Goal: Information Seeking & Learning: Learn about a topic

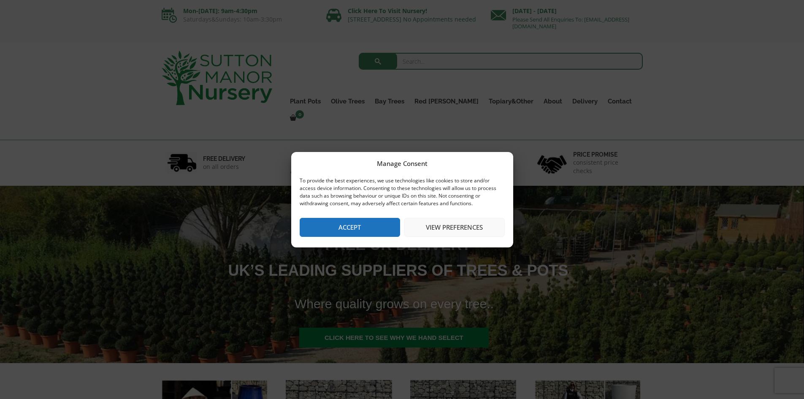
click at [370, 220] on button "Accept" at bounding box center [350, 227] width 100 height 19
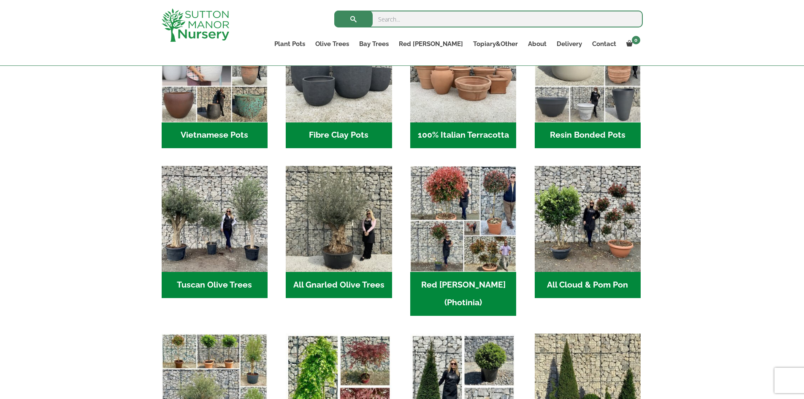
scroll to position [380, 0]
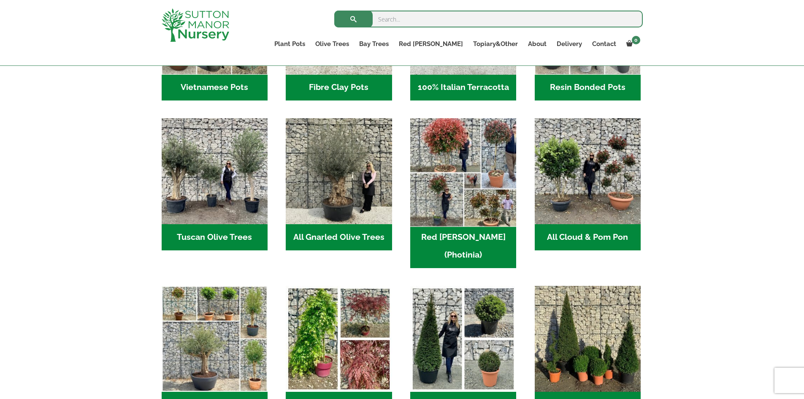
click at [470, 154] on img "Visit product category Red Robin (Photinia)" at bounding box center [463, 171] width 111 height 111
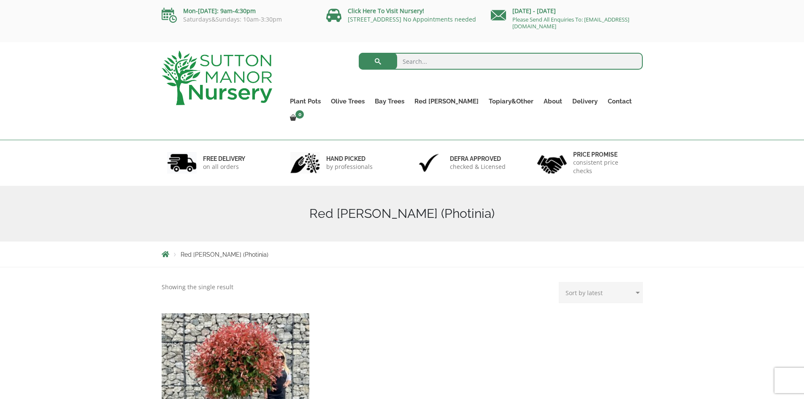
scroll to position [169, 0]
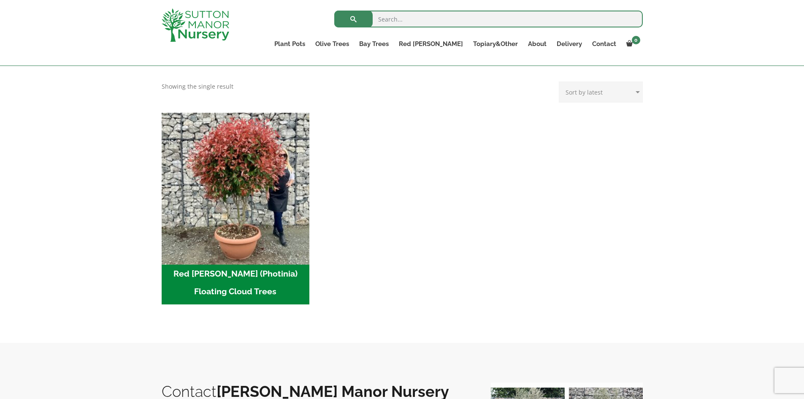
click at [241, 200] on img "Visit product category Red Robin (Photinia) Floating Cloud Trees" at bounding box center [235, 186] width 155 height 155
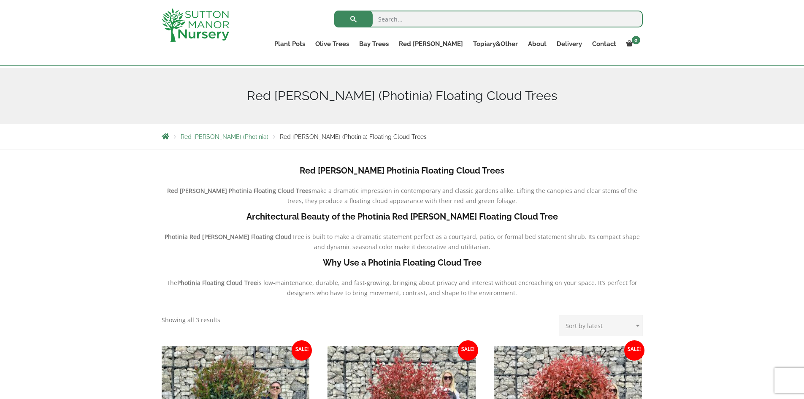
scroll to position [84, 0]
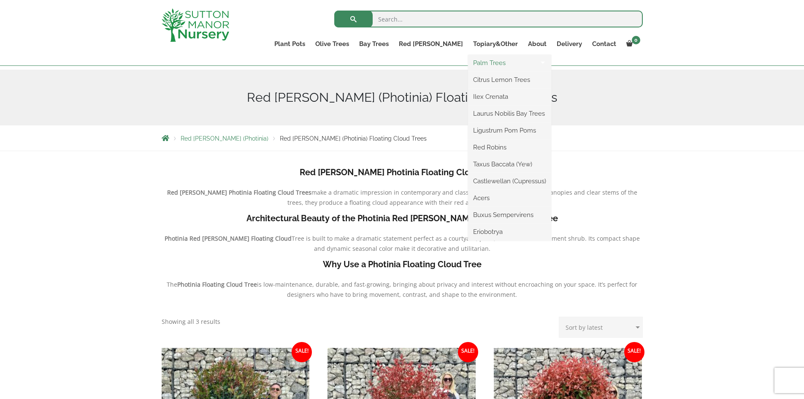
click at [493, 64] on link "Palm Trees" at bounding box center [509, 63] width 83 height 13
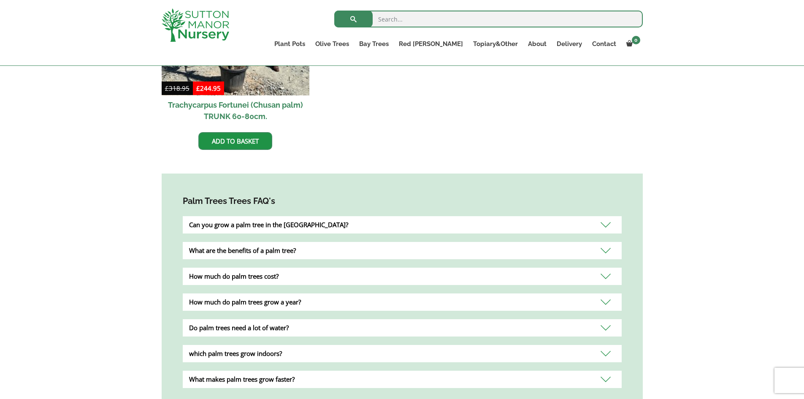
scroll to position [506, 0]
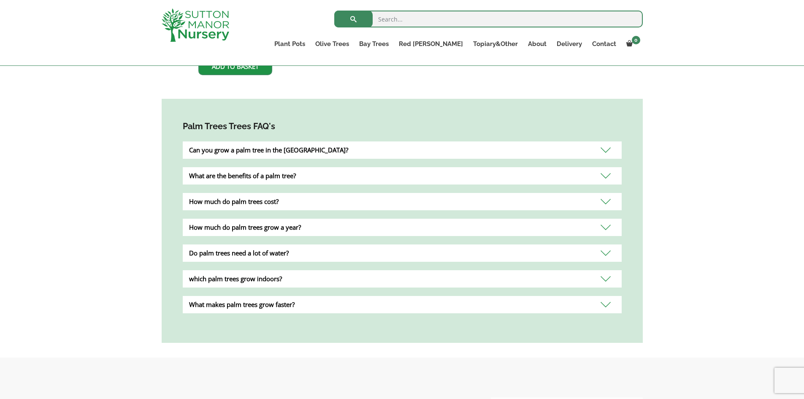
click at [243, 141] on div "Can you grow a palm tree in the UK?" at bounding box center [402, 149] width 439 height 17
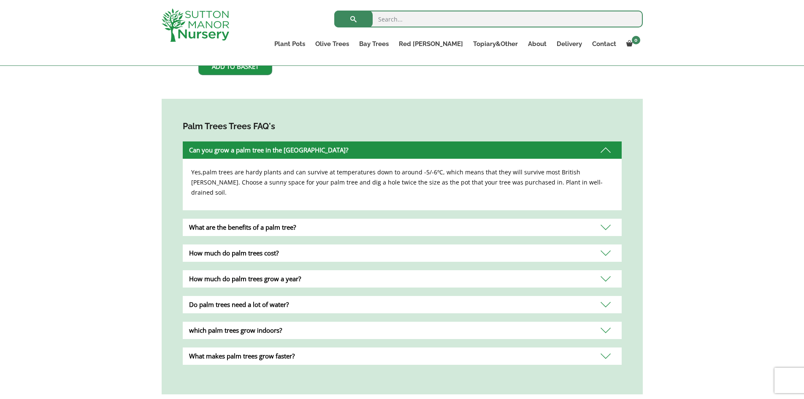
click at [602, 141] on div "Can you grow a palm tree in the UK?" at bounding box center [402, 149] width 439 height 17
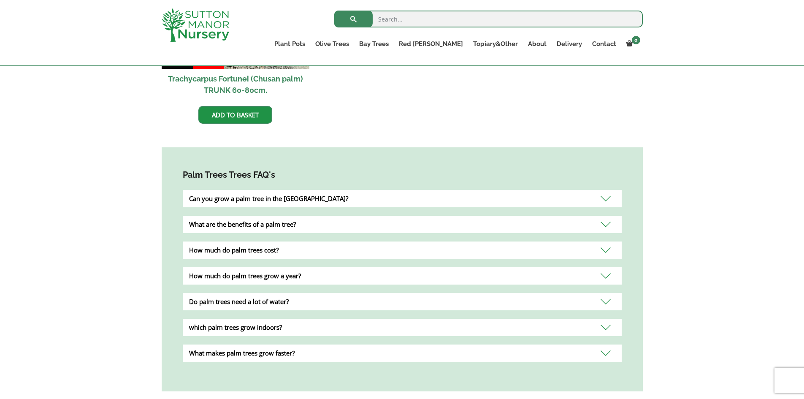
scroll to position [464, 0]
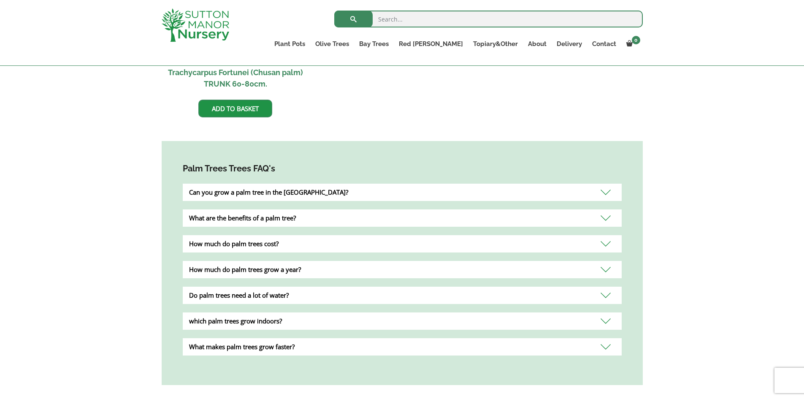
click at [235, 312] on div "which palm trees grow indoors?" at bounding box center [402, 320] width 439 height 17
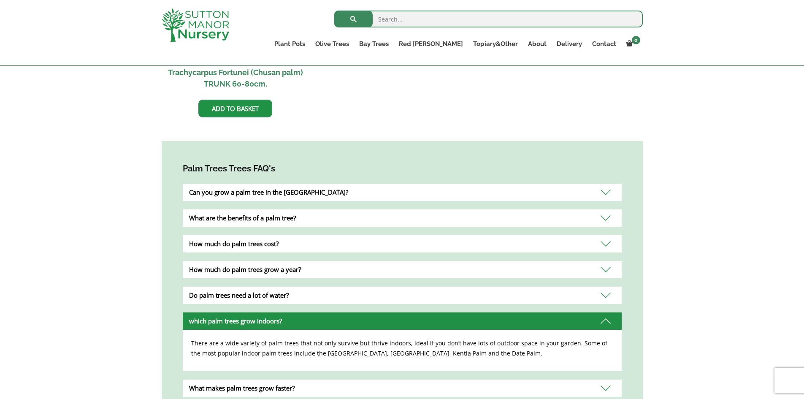
click at [235, 312] on div "which palm trees grow indoors?" at bounding box center [402, 320] width 439 height 17
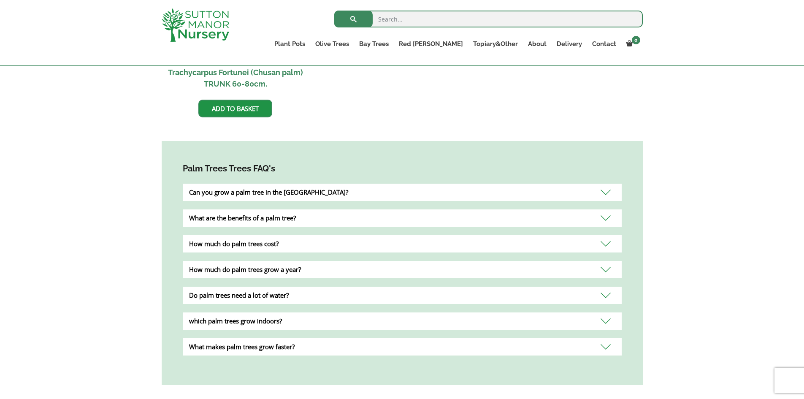
click at [235, 312] on div "which palm trees grow indoors?" at bounding box center [402, 320] width 439 height 17
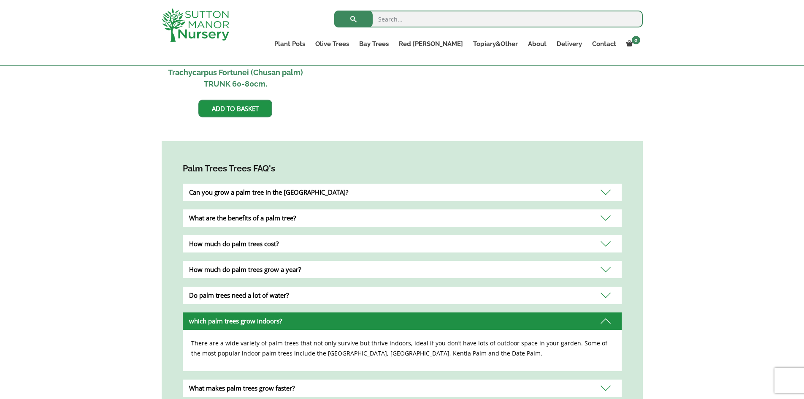
click at [236, 312] on div "which palm trees grow indoors?" at bounding box center [402, 320] width 439 height 17
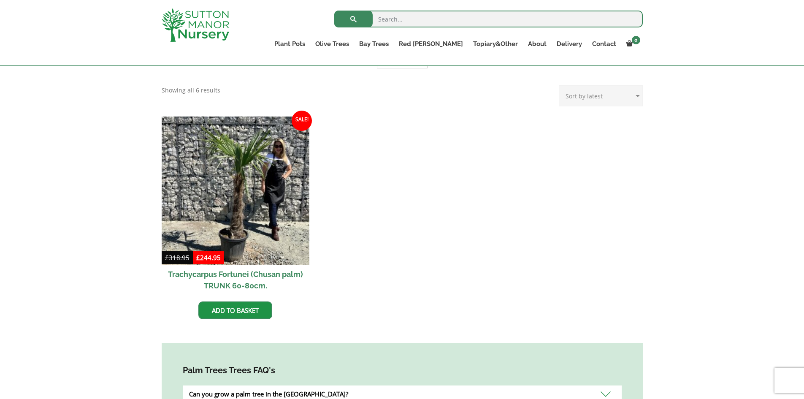
scroll to position [253, 0]
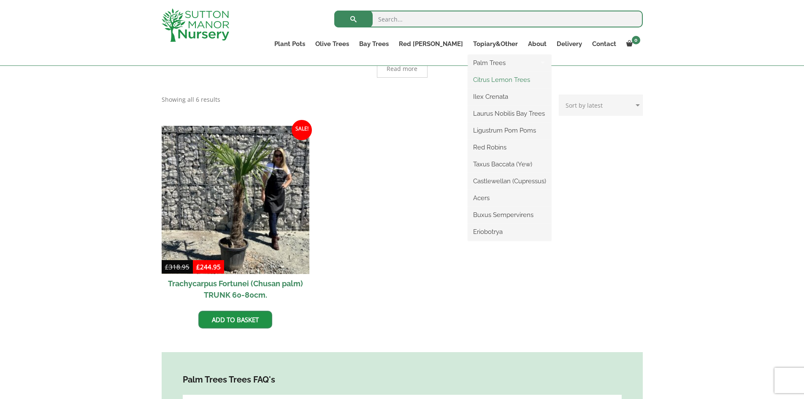
click at [491, 81] on link "Citrus Lemon Trees" at bounding box center [509, 79] width 83 height 13
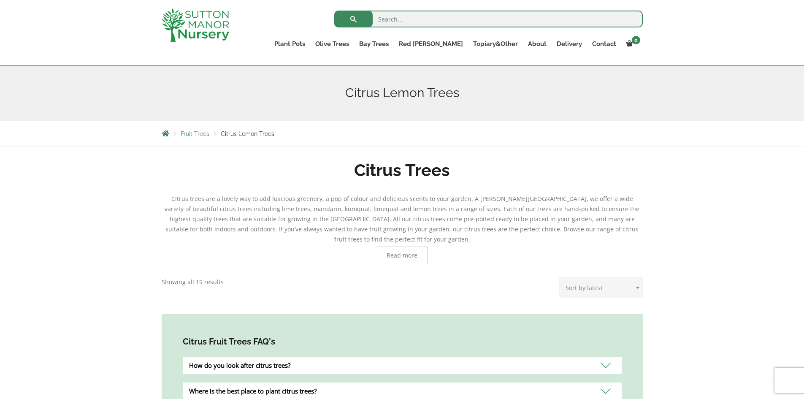
scroll to position [84, 0]
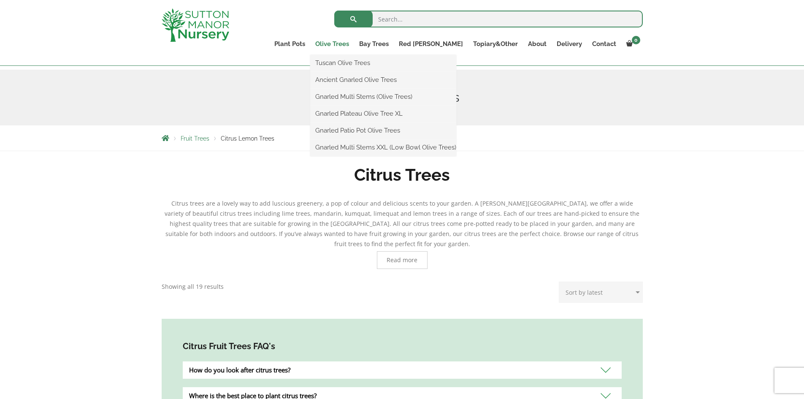
click at [354, 39] on link "Olive Trees" at bounding box center [332, 44] width 44 height 12
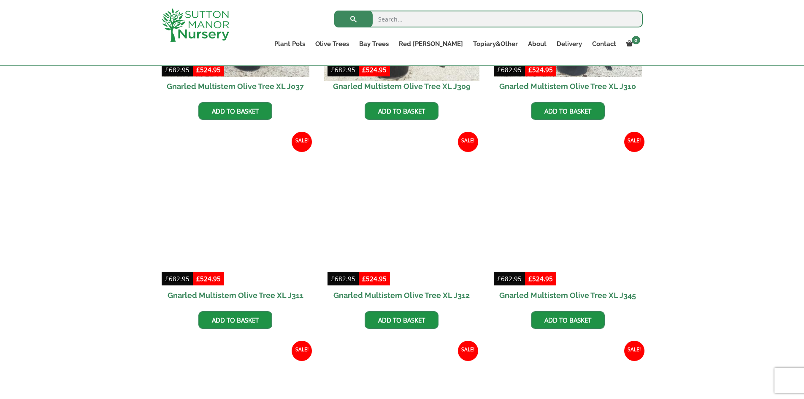
scroll to position [464, 0]
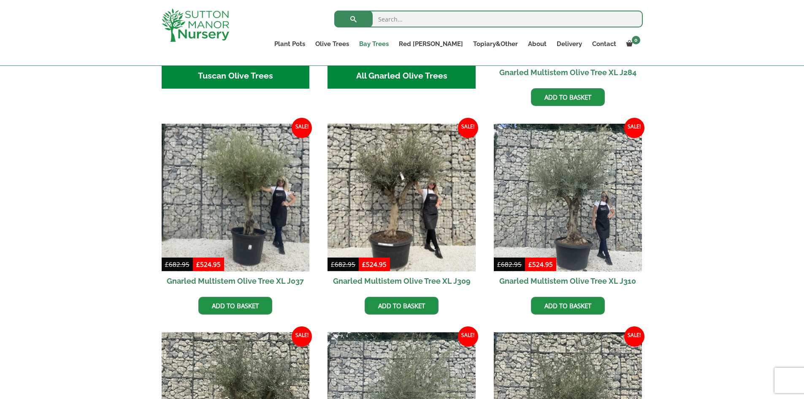
click at [394, 43] on link "Bay Trees" at bounding box center [374, 44] width 40 height 12
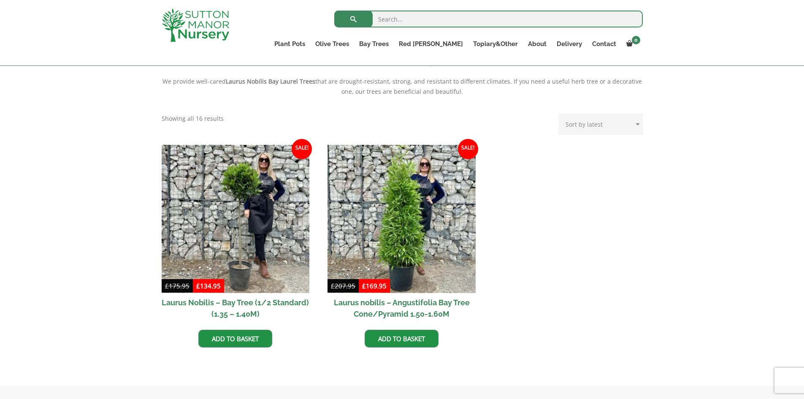
scroll to position [295, 0]
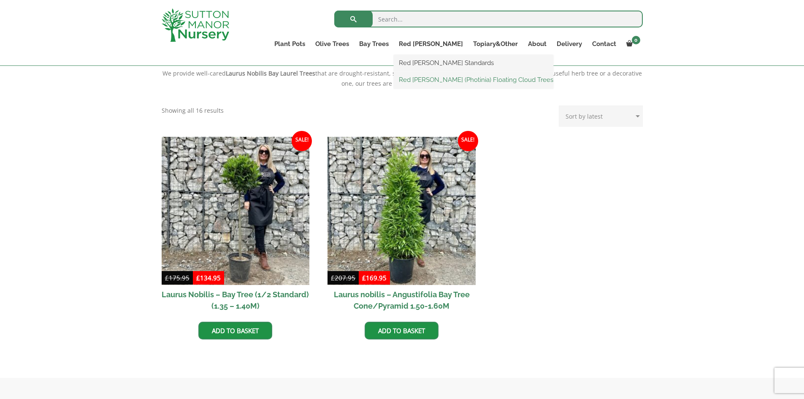
click at [463, 79] on link "Red [PERSON_NAME] (Photinia) Floating Cloud Trees" at bounding box center [474, 79] width 160 height 13
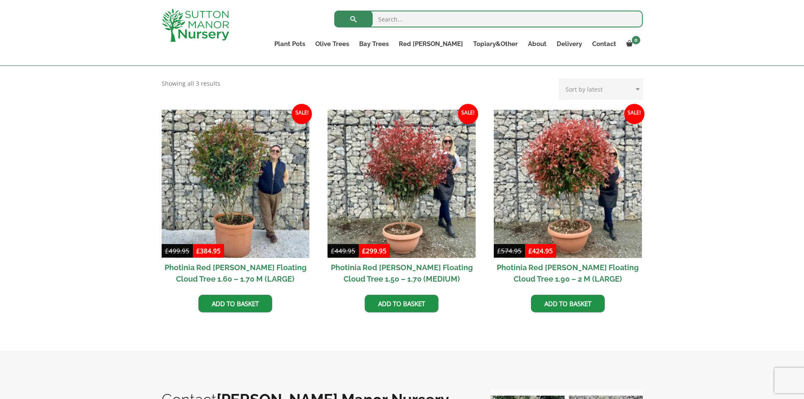
scroll to position [338, 0]
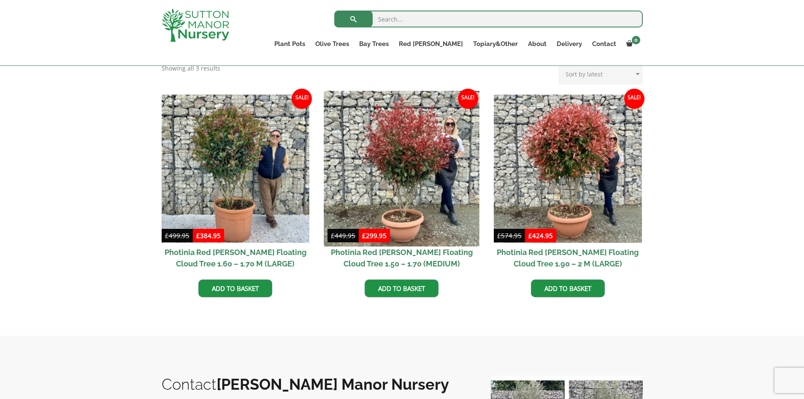
click at [425, 166] on img at bounding box center [401, 168] width 155 height 155
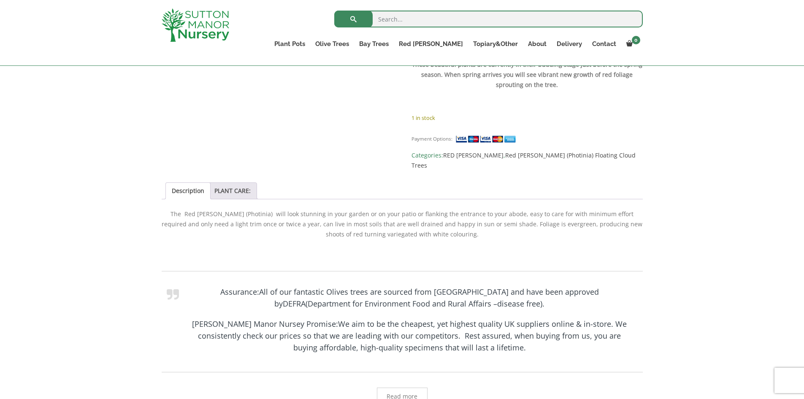
scroll to position [591, 0]
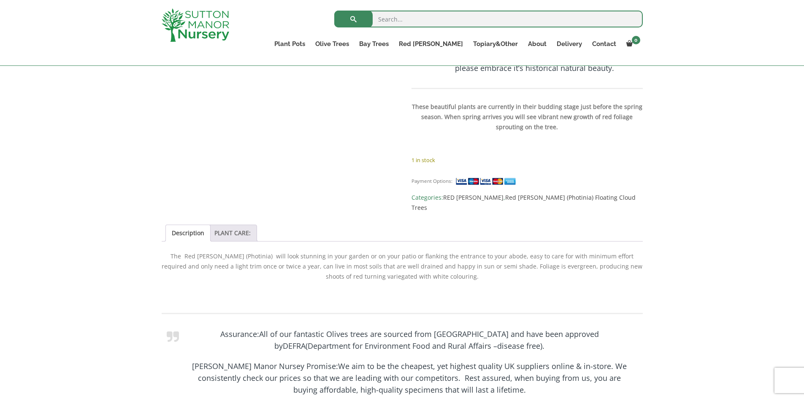
click at [235, 225] on link "PLANT CARE:" at bounding box center [232, 233] width 36 height 16
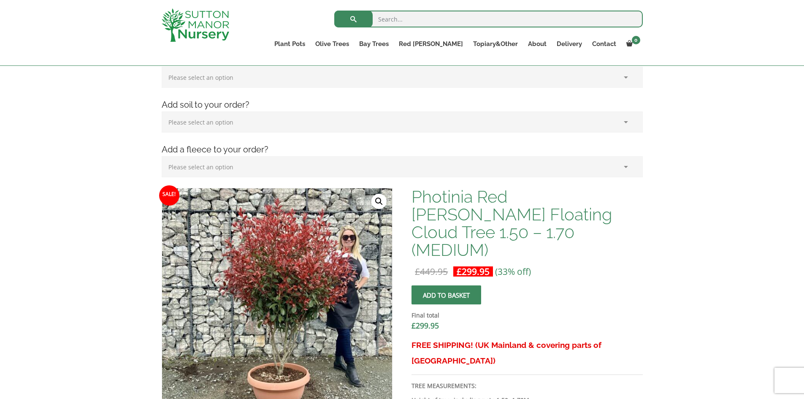
scroll to position [127, 0]
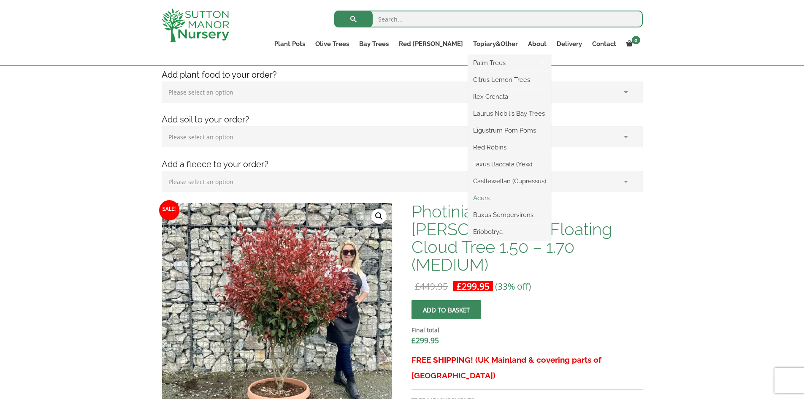
click at [489, 197] on link "Acers" at bounding box center [509, 198] width 83 height 13
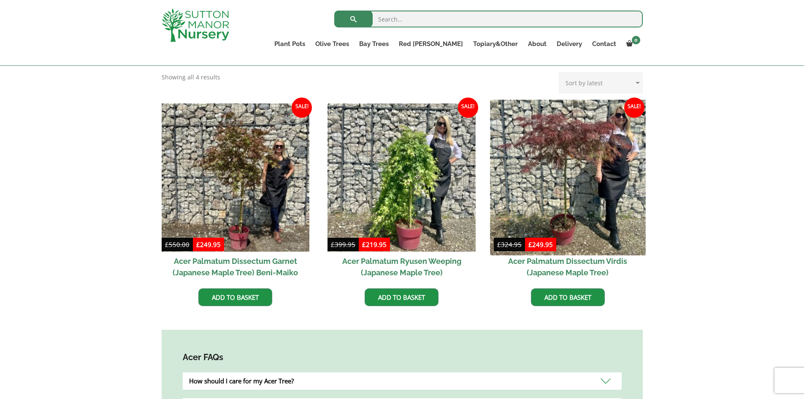
scroll to position [169, 0]
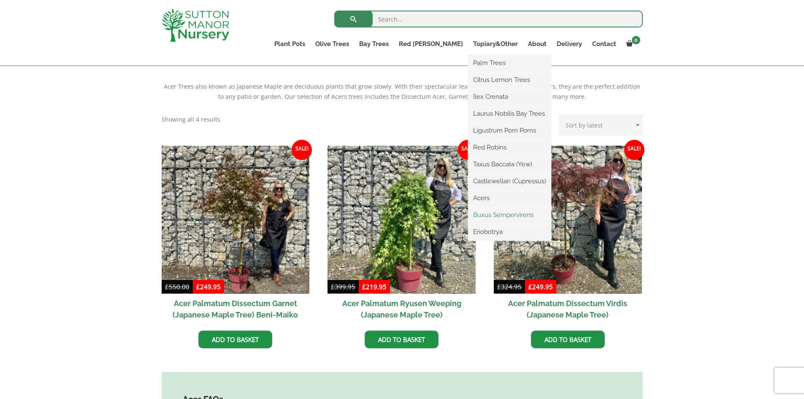
click at [502, 216] on link "Buxus Sempervirens" at bounding box center [509, 214] width 83 height 13
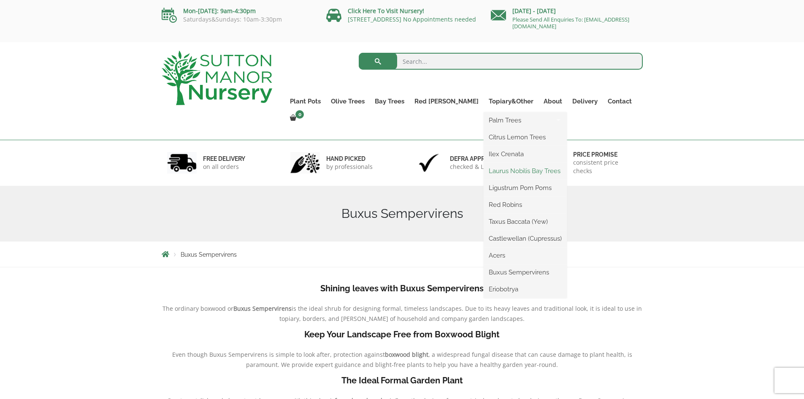
click at [494, 172] on link "Laurus Nobilis Bay Trees" at bounding box center [525, 171] width 83 height 13
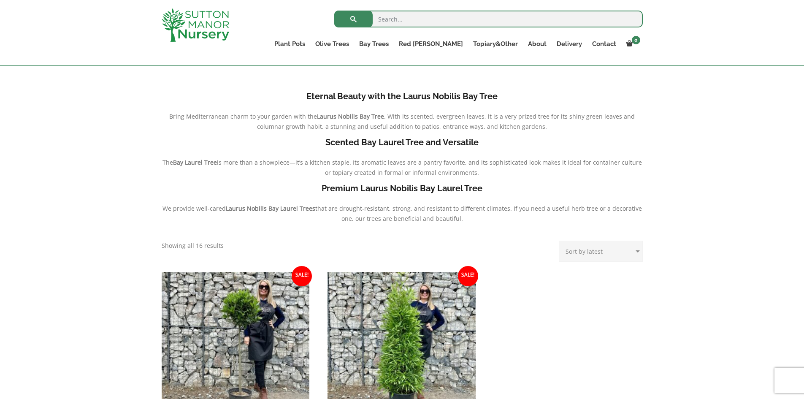
scroll to position [84, 0]
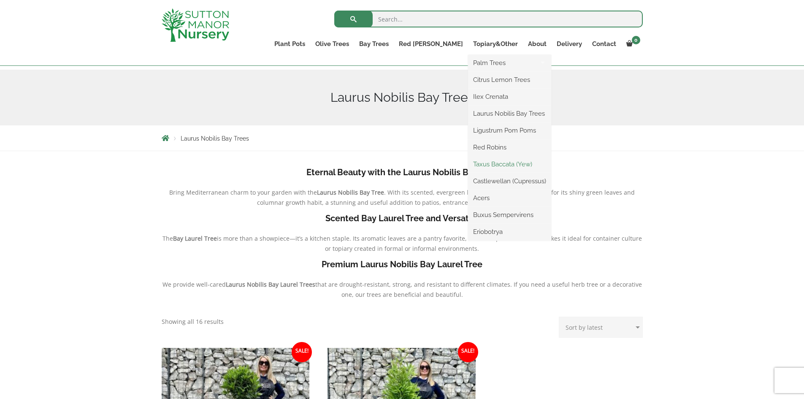
click at [496, 165] on link "Taxus Baccata (Yew)" at bounding box center [509, 164] width 83 height 13
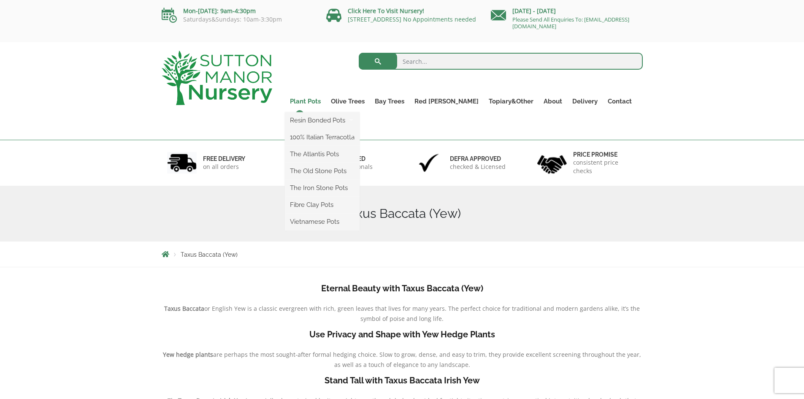
click at [326, 100] on link "Plant Pots" at bounding box center [305, 101] width 41 height 12
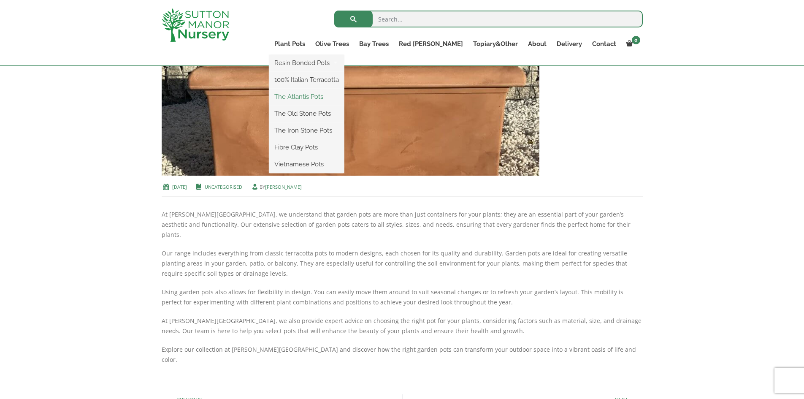
scroll to position [253, 0]
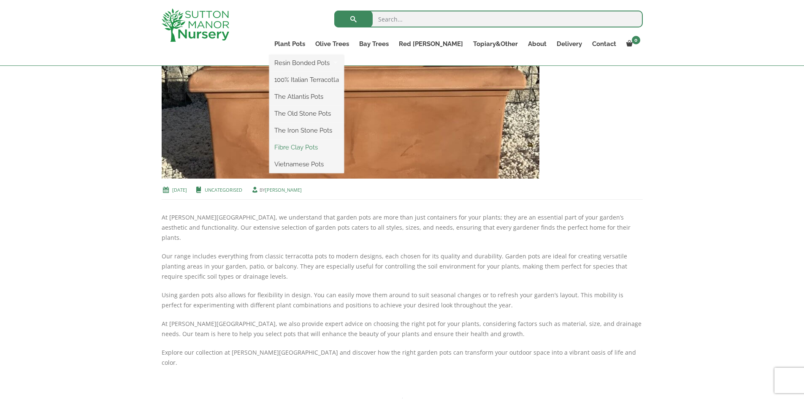
click at [333, 146] on link "Fibre Clay Pots" at bounding box center [306, 147] width 75 height 13
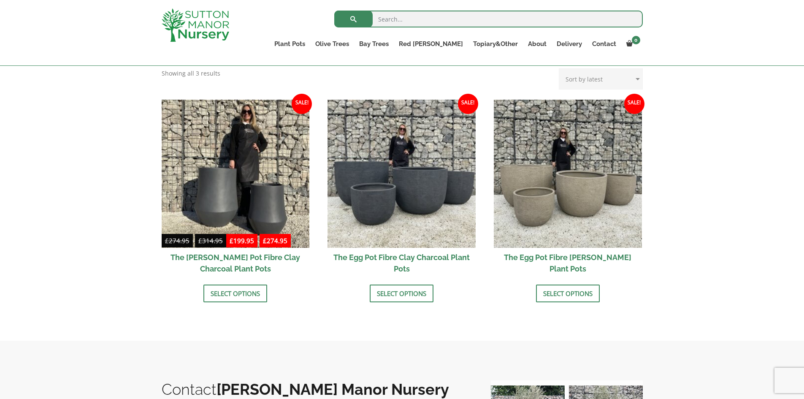
scroll to position [169, 0]
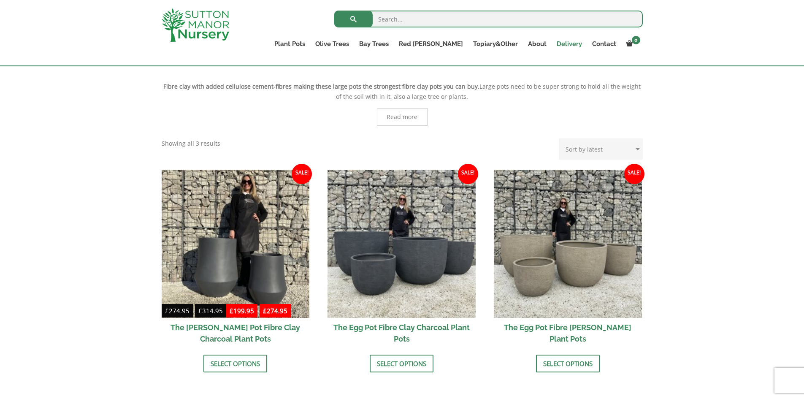
click at [563, 45] on link "Delivery" at bounding box center [569, 44] width 35 height 12
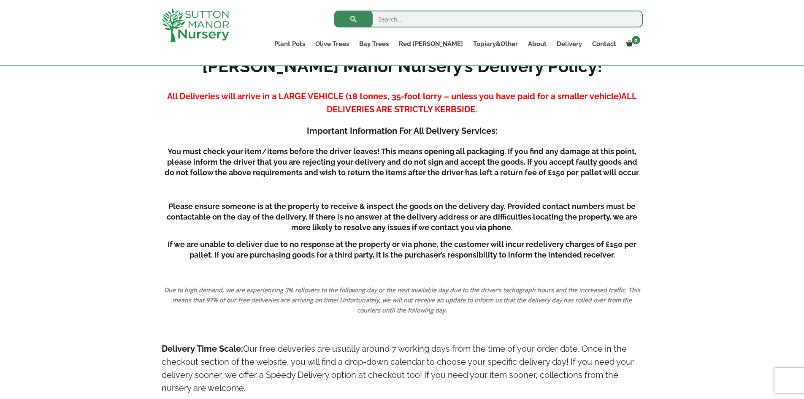
scroll to position [24, 0]
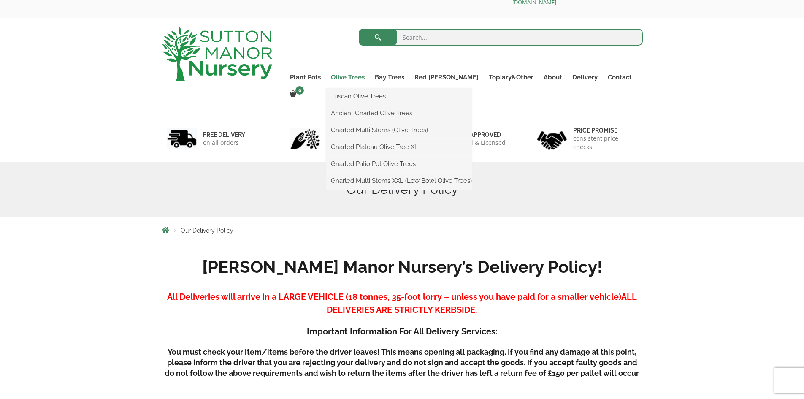
click at [370, 75] on link "Olive Trees" at bounding box center [348, 77] width 44 height 12
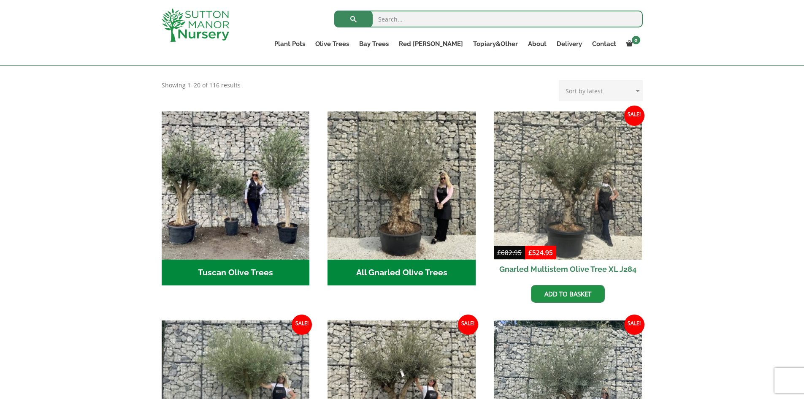
scroll to position [253, 0]
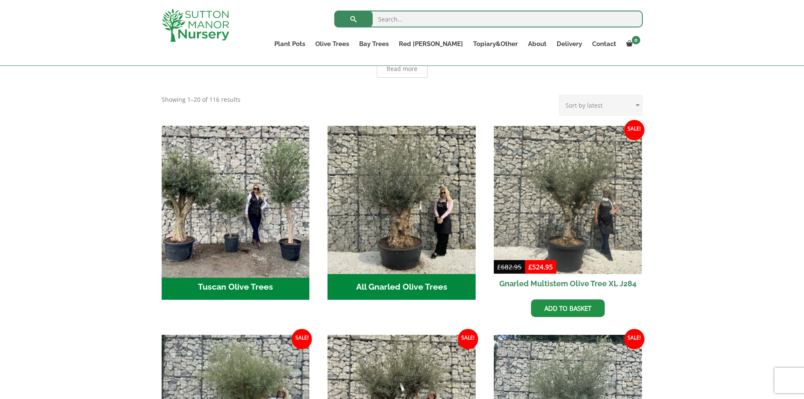
click at [208, 176] on img "Visit product category Tuscan Olive Trees" at bounding box center [235, 199] width 155 height 155
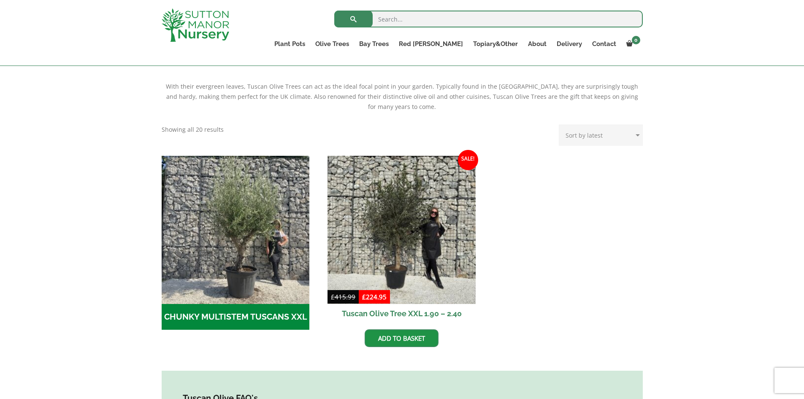
scroll to position [211, 0]
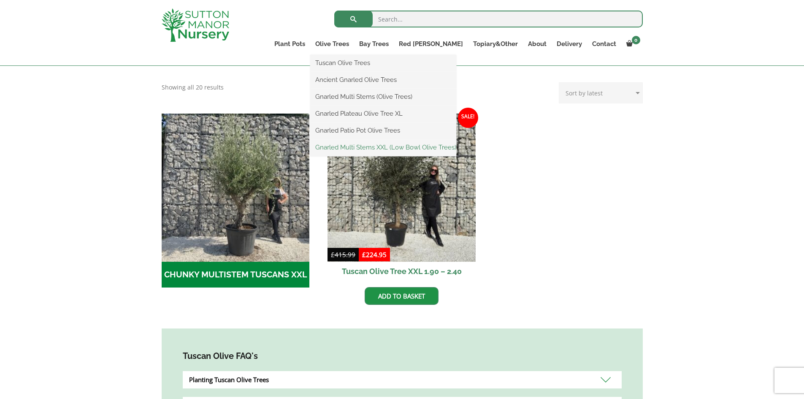
click at [394, 146] on link "Gnarled Multi Stems XXL (Low Bowl Olive Trees)" at bounding box center [383, 147] width 146 height 13
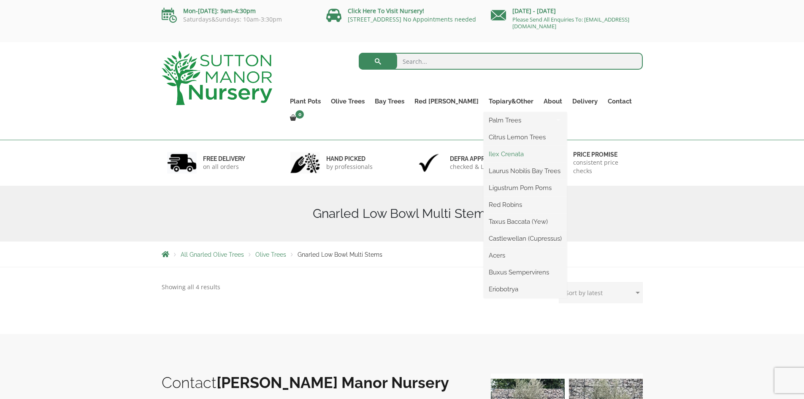
click at [487, 150] on link "Ilex Crenata" at bounding box center [525, 154] width 83 height 13
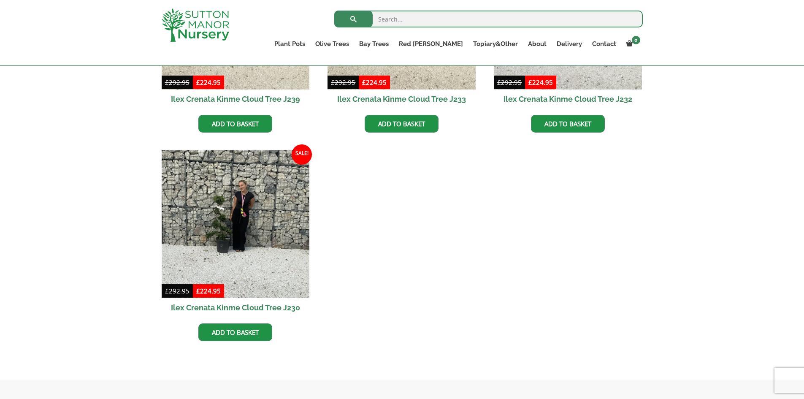
scroll to position [506, 0]
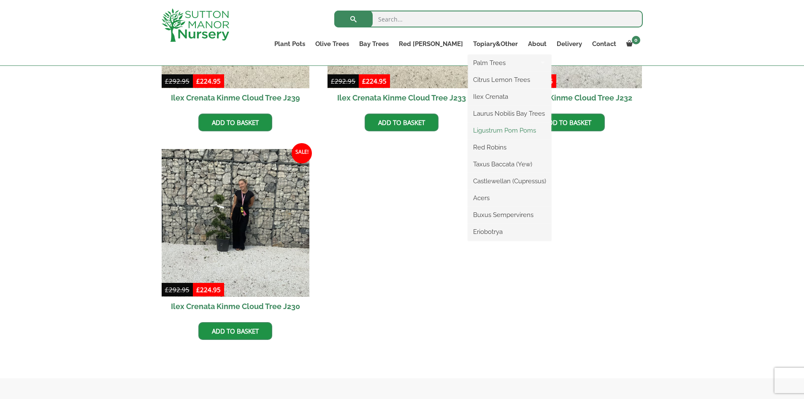
click at [503, 130] on link "Ligustrum Pom Poms" at bounding box center [509, 130] width 83 height 13
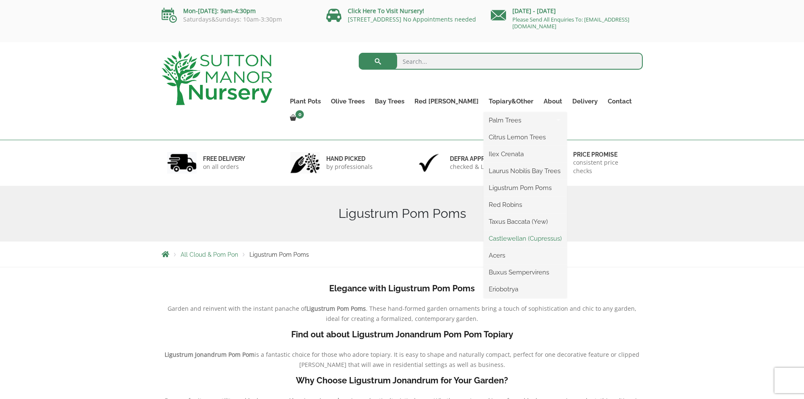
click at [489, 237] on link "Castlewellan (Cupressus)" at bounding box center [525, 238] width 83 height 13
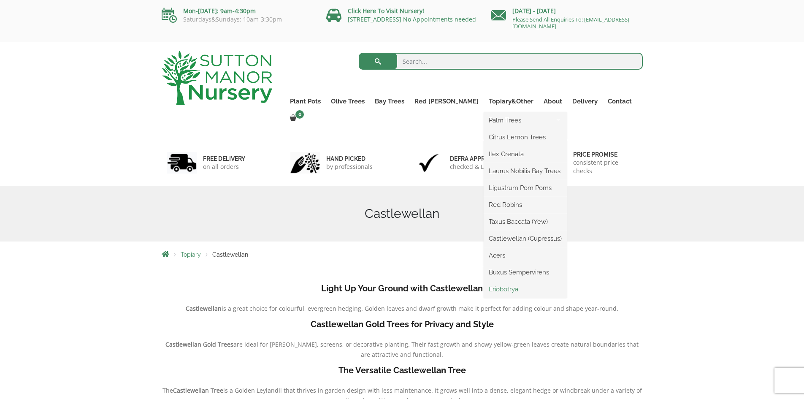
click at [484, 288] on link "Eriobotrya" at bounding box center [525, 289] width 83 height 13
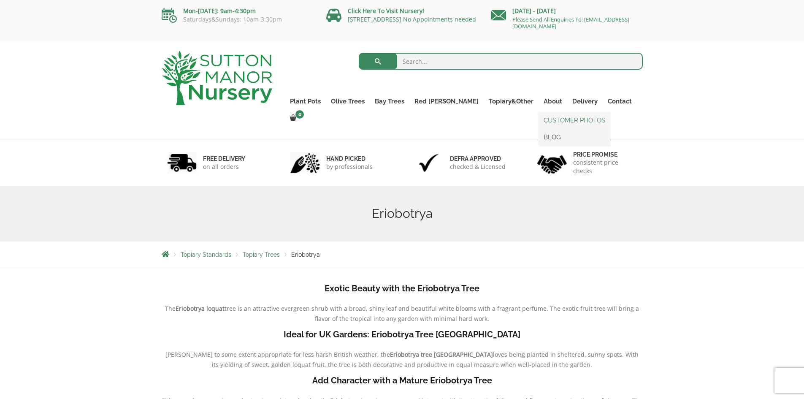
click at [541, 119] on link "CUSTOMER PHOTOS" at bounding box center [574, 120] width 72 height 13
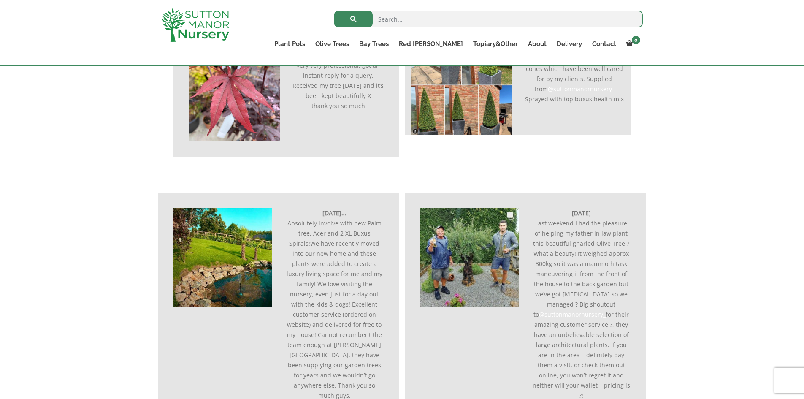
scroll to position [253, 0]
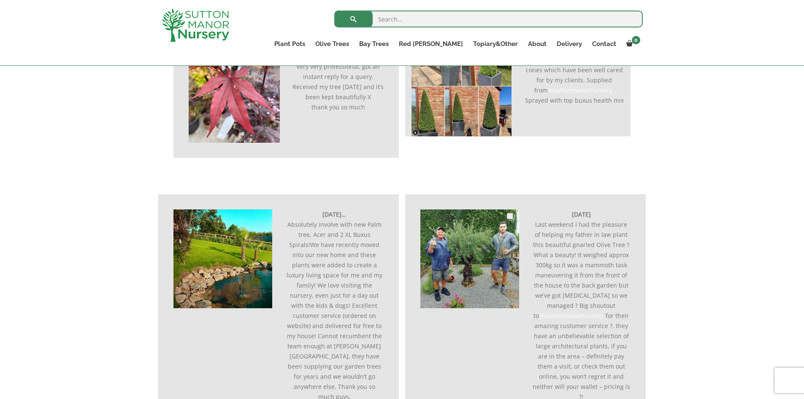
click at [466, 248] on img at bounding box center [469, 258] width 99 height 99
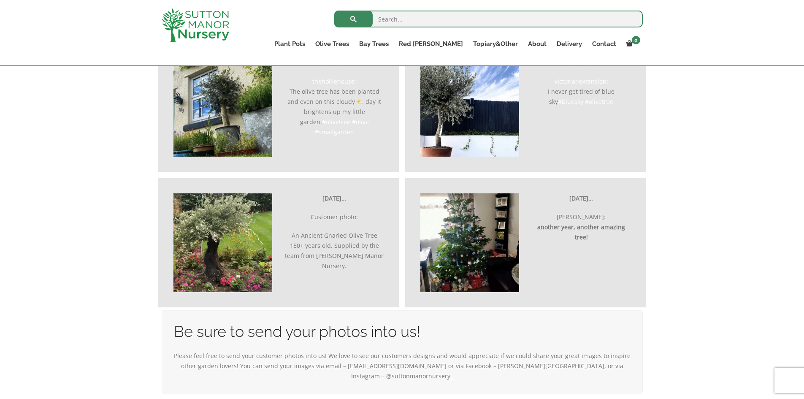
scroll to position [2532, 0]
